Goal: Information Seeking & Learning: Compare options

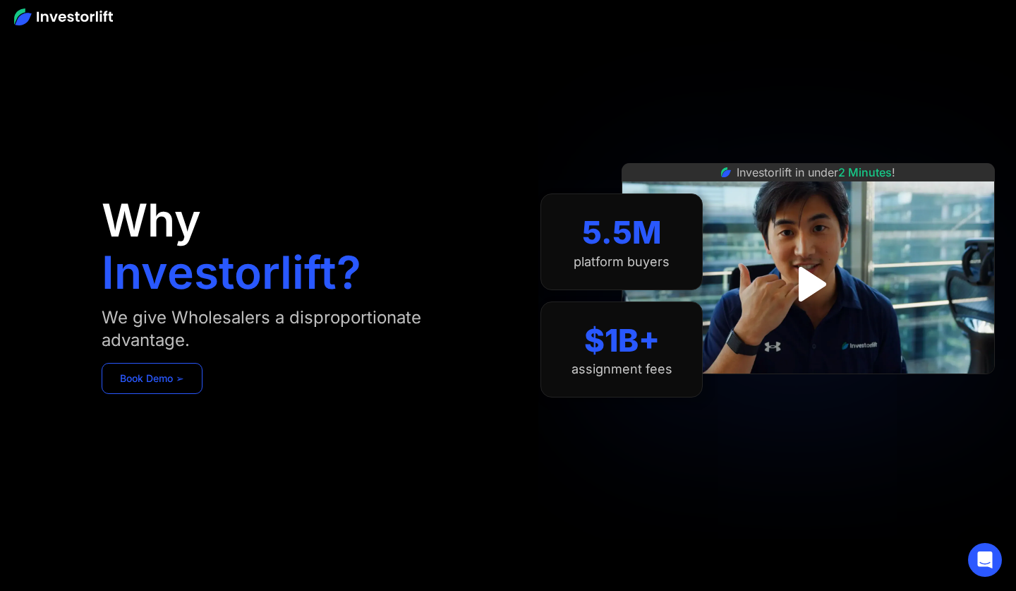
click at [158, 382] on link "Book Demo ➢" at bounding box center [152, 378] width 101 height 31
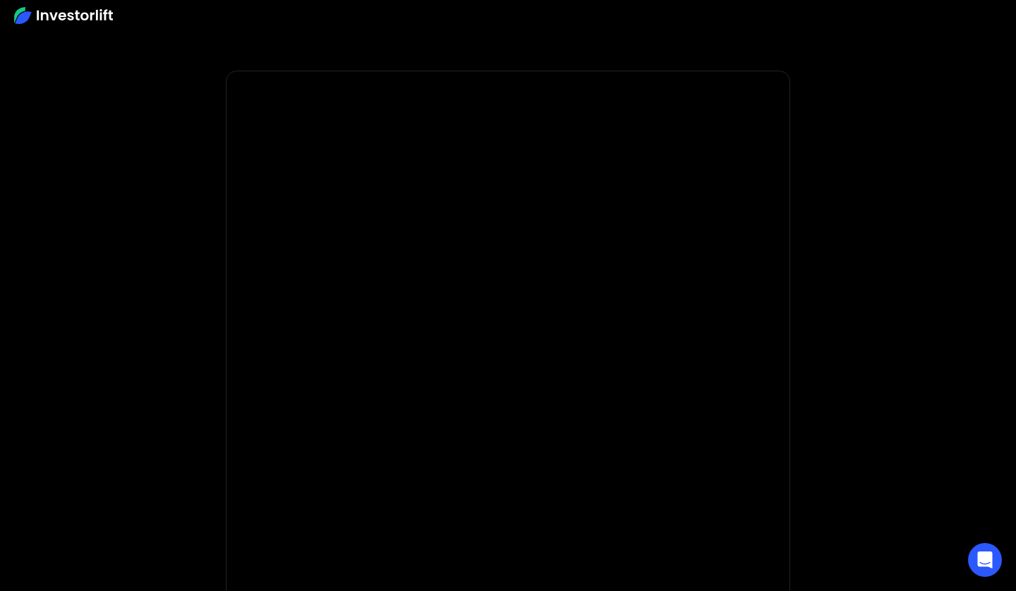
click at [102, 20] on img at bounding box center [63, 15] width 99 height 17
click at [104, 21] on img at bounding box center [63, 15] width 99 height 17
click at [27, 16] on img at bounding box center [63, 15] width 99 height 17
click at [78, 22] on img at bounding box center [63, 15] width 99 height 17
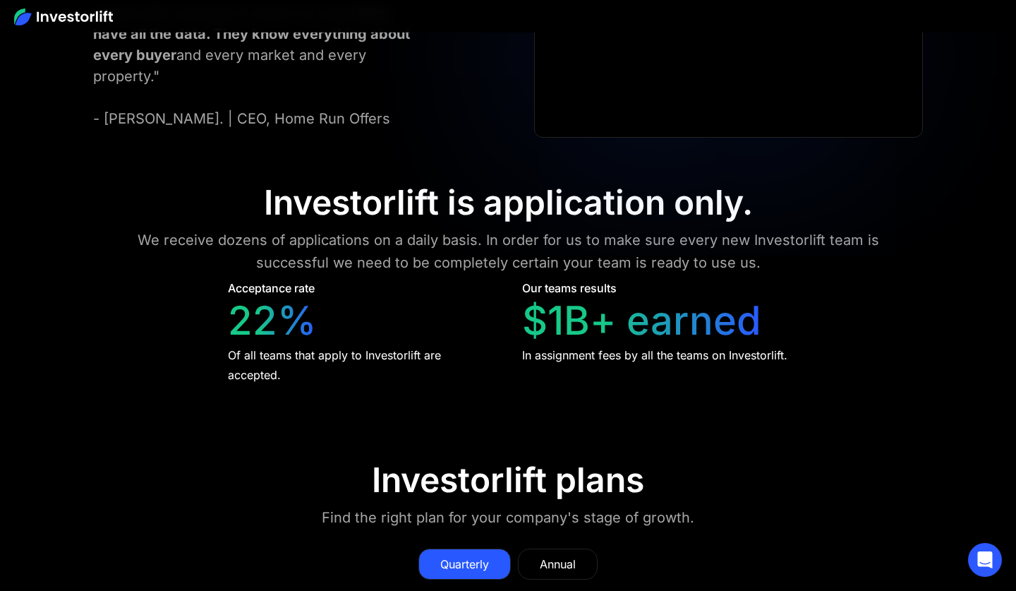
scroll to position [5838, 0]
click at [540, 556] on div "Annual" at bounding box center [558, 564] width 36 height 17
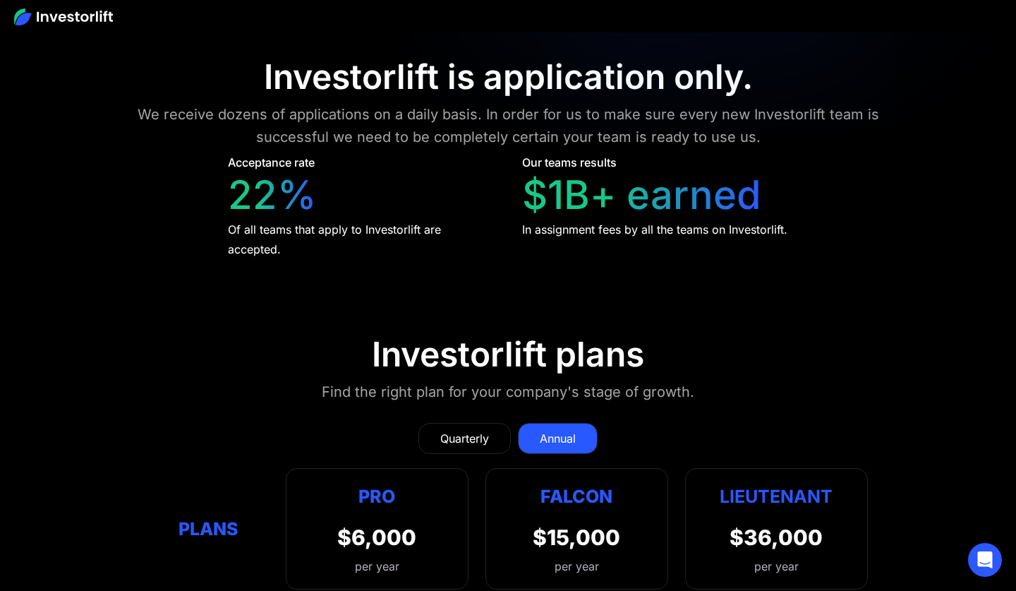
scroll to position [5965, 0]
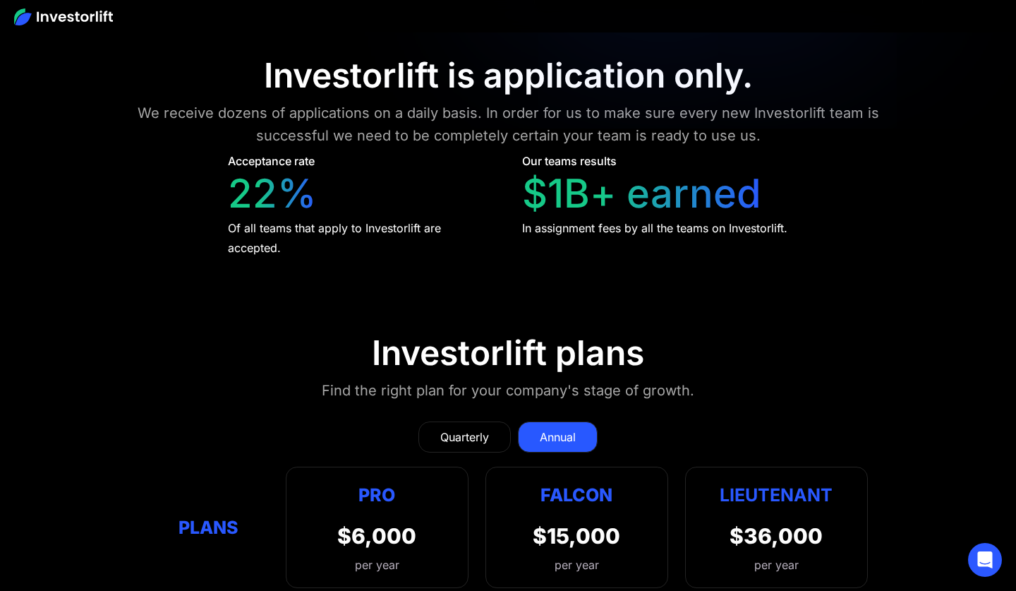
click at [477, 428] on div "Quarterly" at bounding box center [464, 436] width 49 height 17
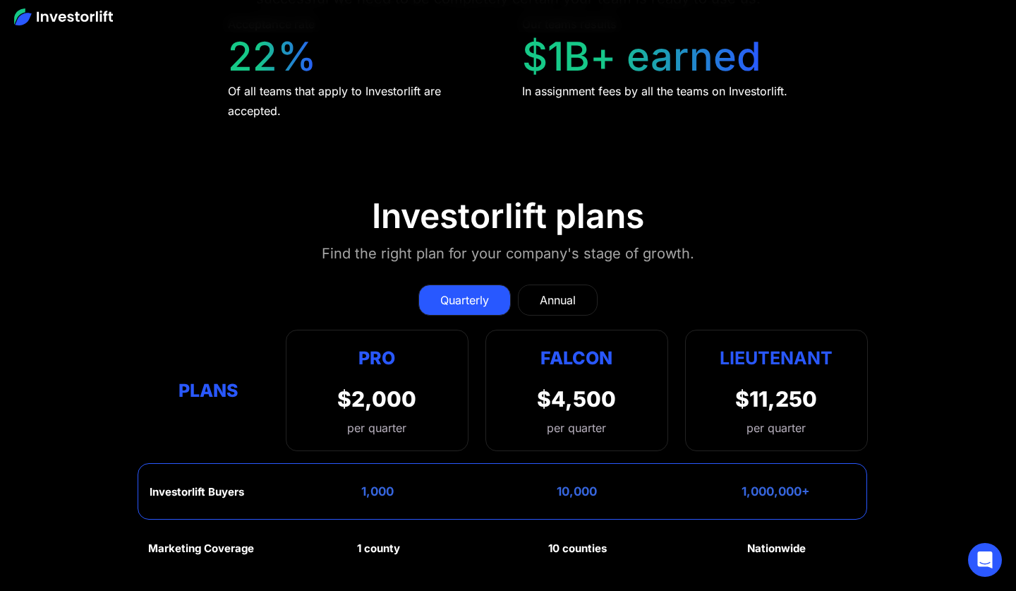
scroll to position [6105, 0]
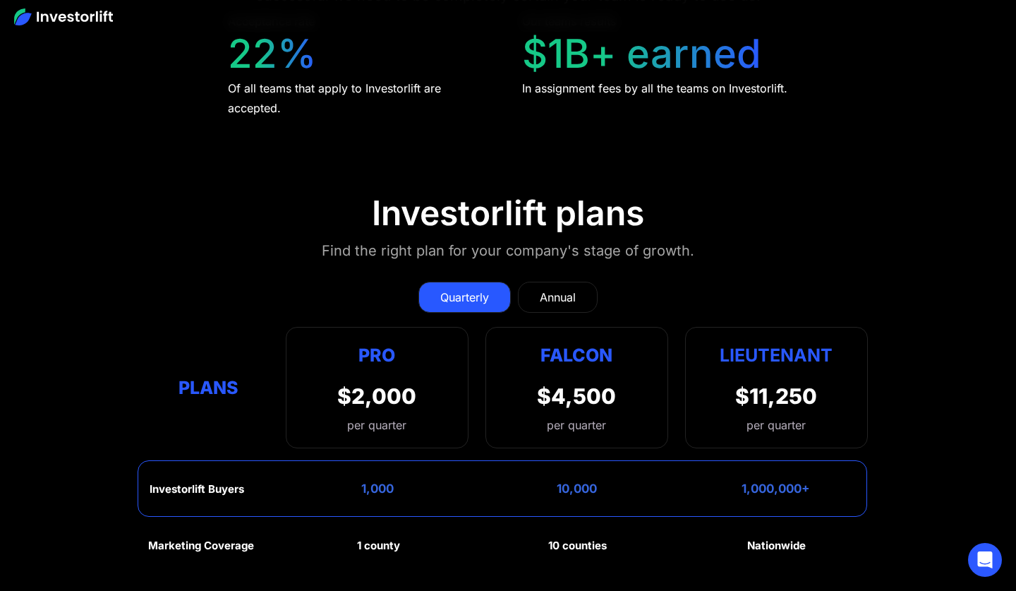
click at [551, 416] on div "per quarter" at bounding box center [576, 424] width 59 height 17
click at [411, 341] on div "Pro" at bounding box center [376, 355] width 79 height 28
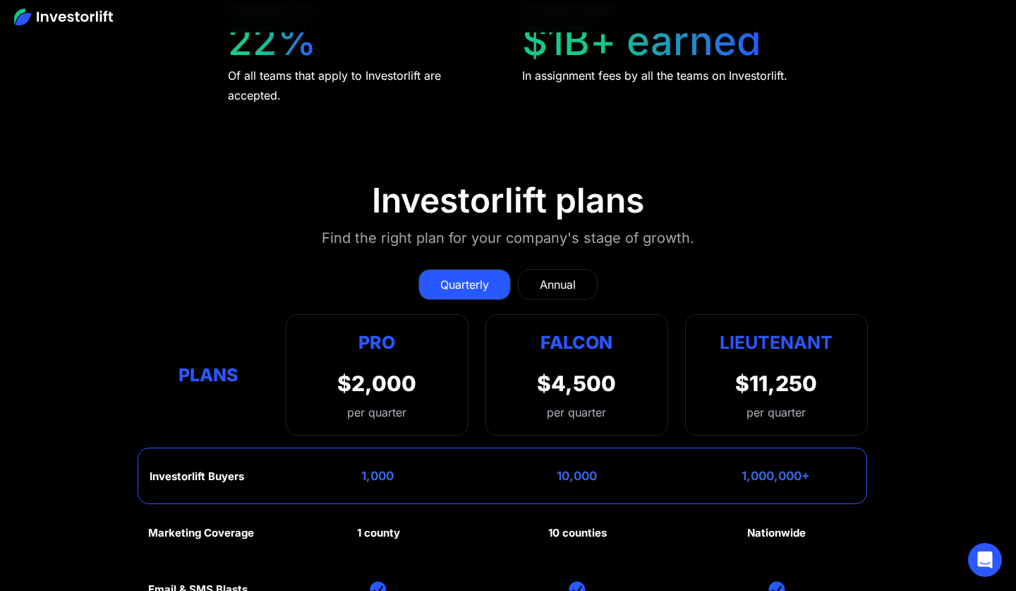
scroll to position [6114, 0]
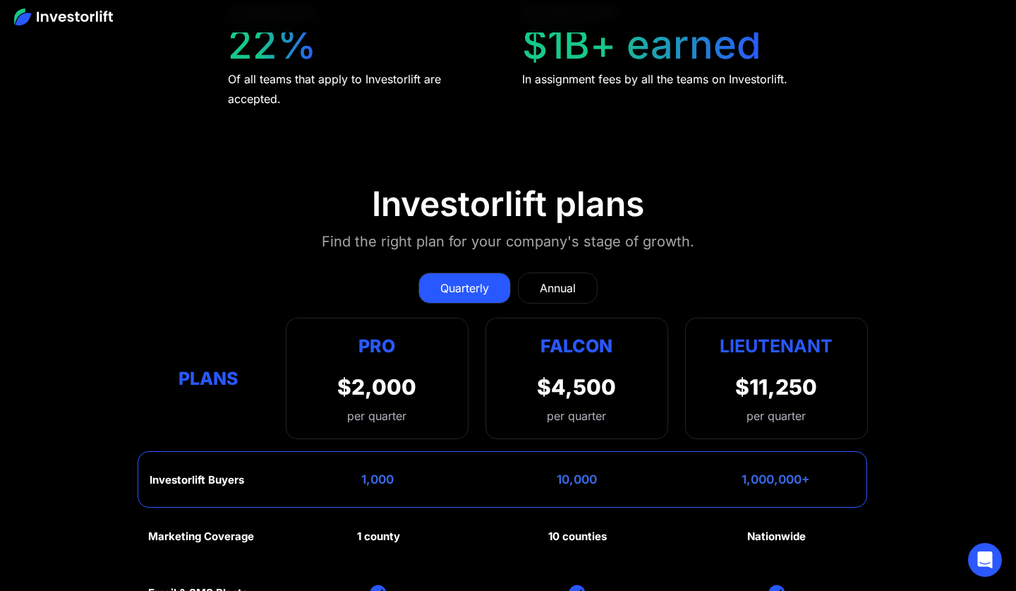
click at [565, 279] on div "Annual" at bounding box center [558, 287] width 36 height 17
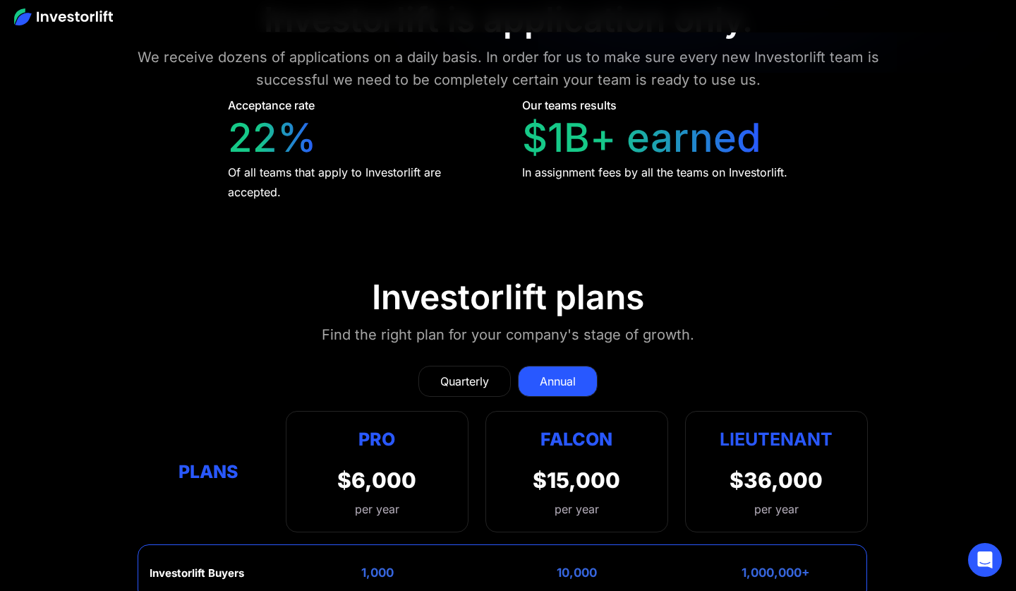
scroll to position [6021, 0]
click at [449, 373] on div "Quarterly" at bounding box center [464, 381] width 49 height 17
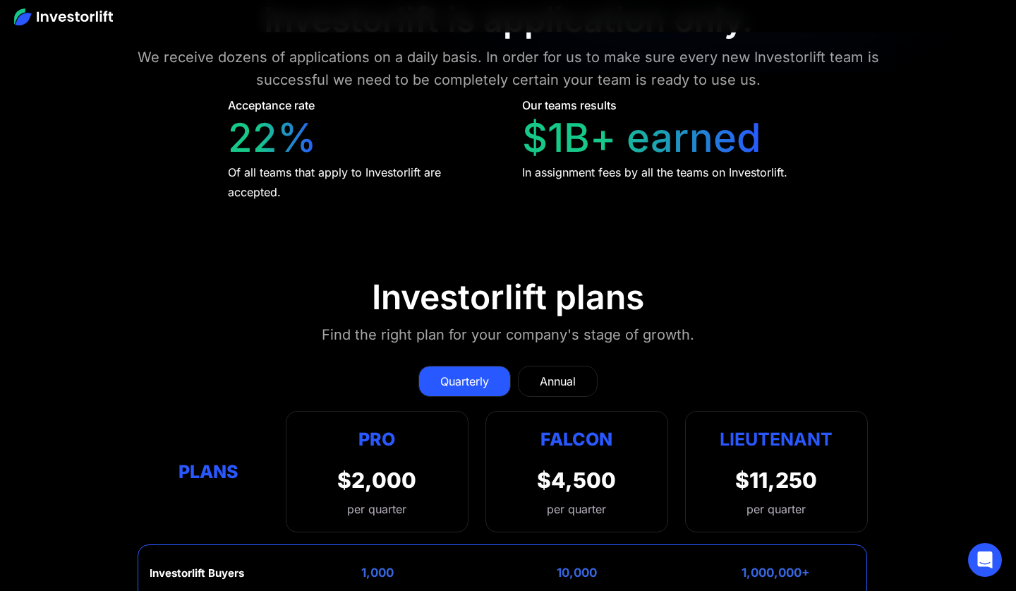
click at [553, 373] on div "Annual" at bounding box center [558, 381] width 36 height 17
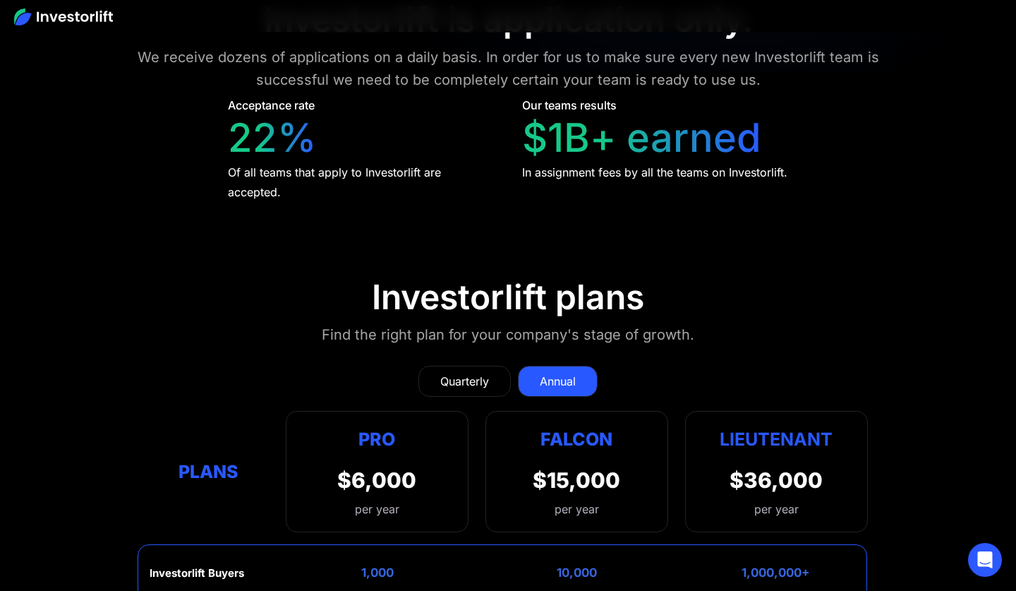
click at [448, 373] on div "Quarterly" at bounding box center [464, 381] width 49 height 17
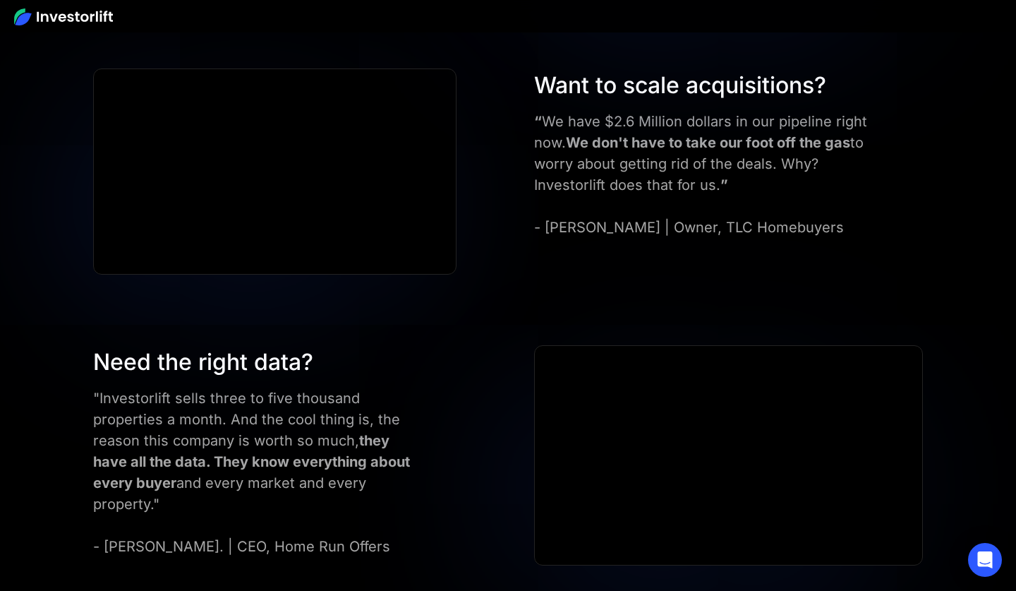
scroll to position [5411, 0]
